Goal: Task Accomplishment & Management: Manage account settings

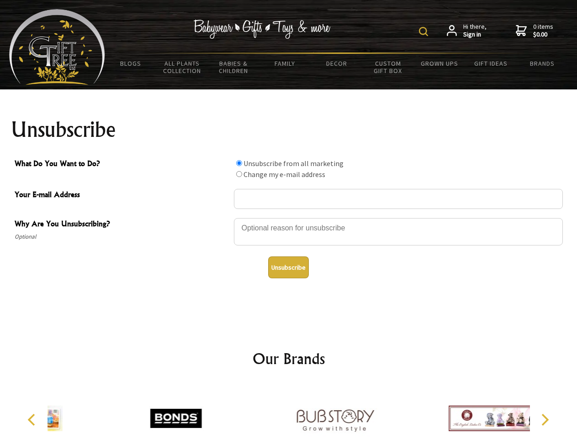
click at [425, 32] on img at bounding box center [423, 31] width 9 height 9
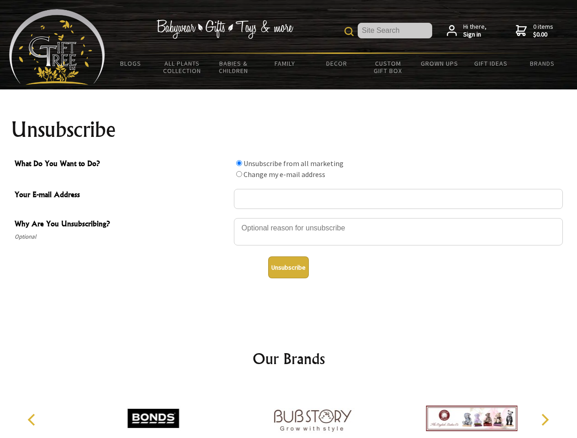
click at [289, 218] on div at bounding box center [398, 233] width 329 height 32
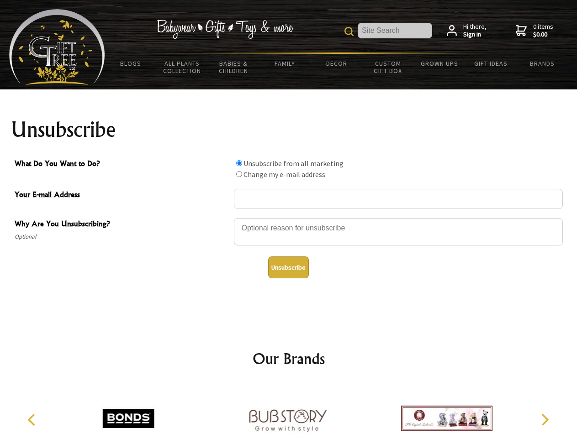
click at [239, 163] on input "What Do You Want to Do?" at bounding box center [239, 163] width 6 height 6
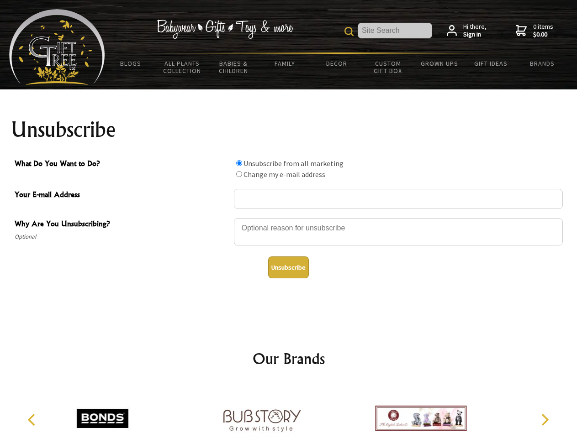
click at [239, 174] on input "What Do You Want to Do?" at bounding box center [239, 174] width 6 height 6
radio input "true"
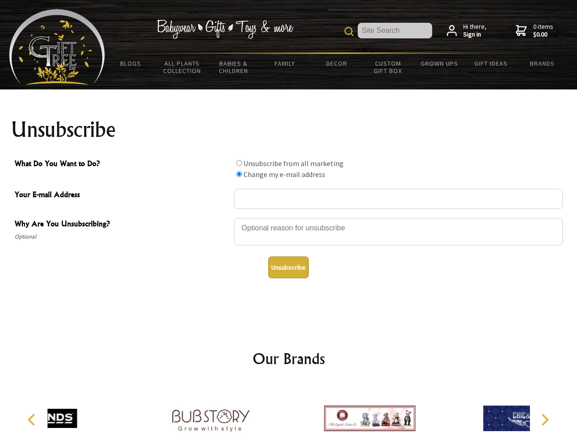
click at [288, 268] on button "Unsubscribe" at bounding box center [288, 268] width 41 height 22
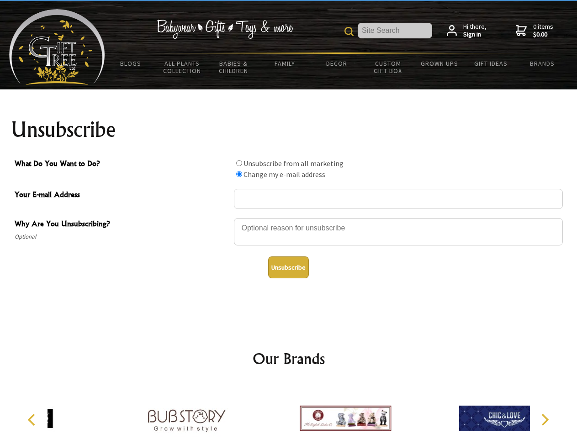
click at [299, 411] on img at bounding box center [344, 418] width 91 height 68
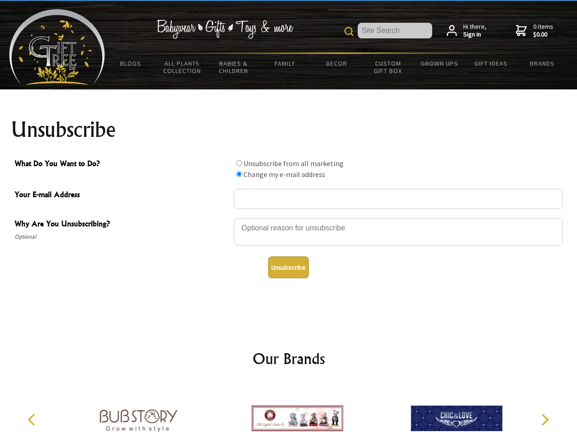
click at [33, 420] on icon "Previous" at bounding box center [32, 420] width 12 height 12
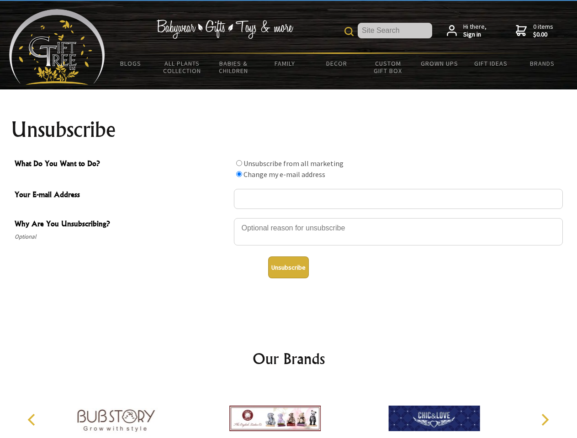
click at [544, 420] on icon "Next" at bounding box center [544, 420] width 12 height 12
